Goal: Check status: Check status

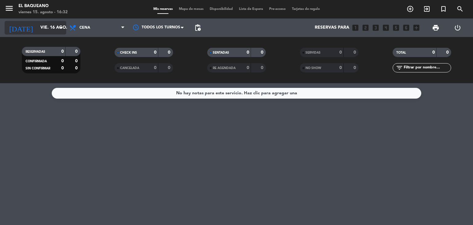
click at [57, 29] on input "vie. 16 ago." at bounding box center [66, 27] width 59 height 11
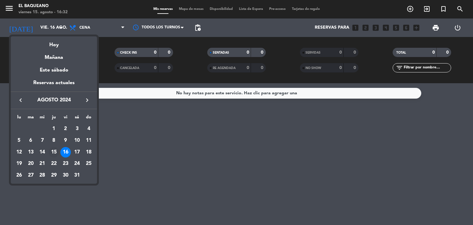
click at [56, 151] on div "15" at bounding box center [54, 152] width 10 height 10
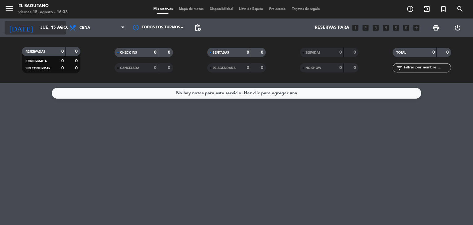
click at [58, 27] on icon "arrow_drop_down" at bounding box center [60, 27] width 7 height 7
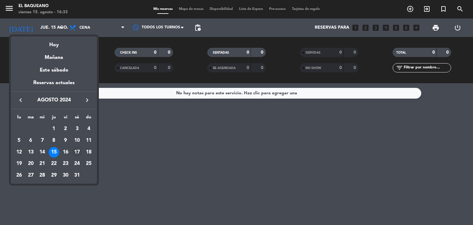
click at [76, 150] on div "17" at bounding box center [77, 152] width 10 height 10
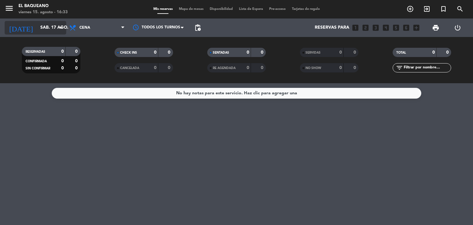
click at [52, 31] on input "sáb. 17 ago." at bounding box center [66, 27] width 59 height 11
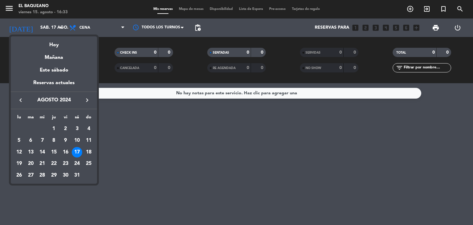
click at [133, 150] on div at bounding box center [236, 112] width 473 height 225
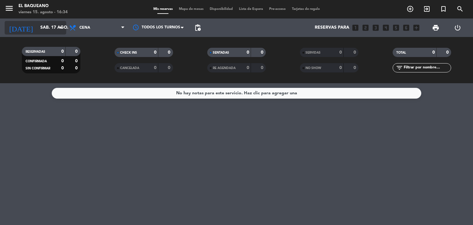
click at [52, 32] on input "sáb. 17 ago." at bounding box center [66, 27] width 59 height 11
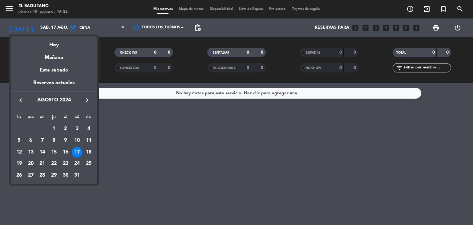
click at [77, 153] on div "17" at bounding box center [77, 152] width 10 height 10
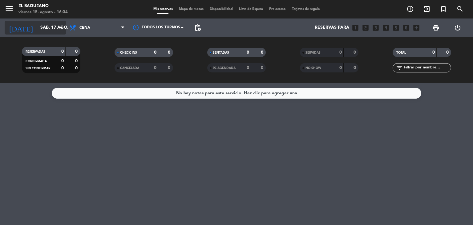
click at [47, 31] on input "sáb. 17 ago." at bounding box center [66, 27] width 59 height 11
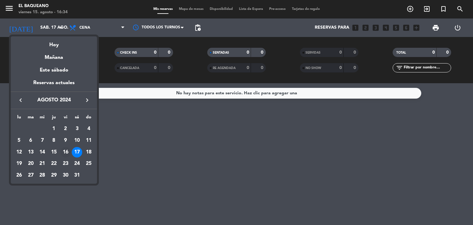
click at [66, 154] on div "16" at bounding box center [65, 152] width 10 height 10
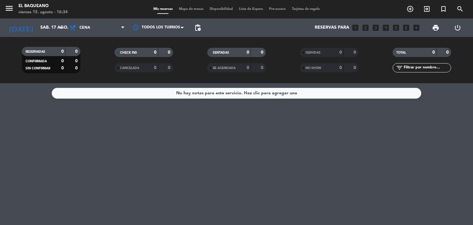
type input "vie. 16 ago."
click at [153, 70] on div "0" at bounding box center [150, 67] width 12 height 7
click at [153, 69] on div "0" at bounding box center [150, 67] width 12 height 7
click at [144, 53] on div "CHECK INS" at bounding box center [130, 52] width 28 height 7
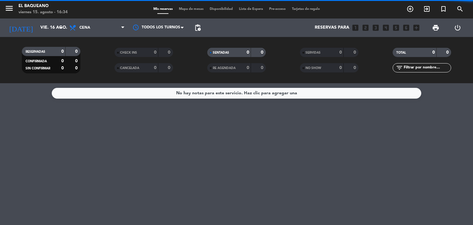
click at [228, 48] on div "SENTADAS 0 0" at bounding box center [236, 52] width 59 height 9
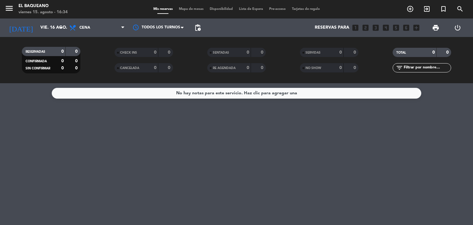
click at [250, 11] on div "Mis reservas Mapa de mesas Disponibilidad Lista de Espera Pre-acceso Tarjetas d…" at bounding box center [236, 9] width 173 height 6
click at [252, 11] on span "Lista de Espera" at bounding box center [251, 8] width 30 height 3
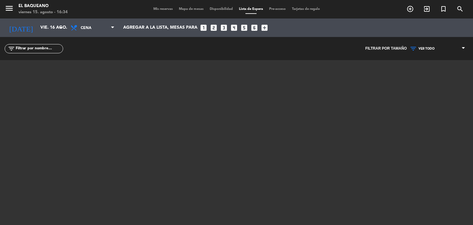
click at [162, 12] on div "Mis reservas Mapa de mesas Disponibilidad Lista de Espera Pre-acceso Tarjetas d…" at bounding box center [236, 9] width 173 height 6
click at [162, 10] on span "Mis reservas" at bounding box center [163, 8] width 26 height 3
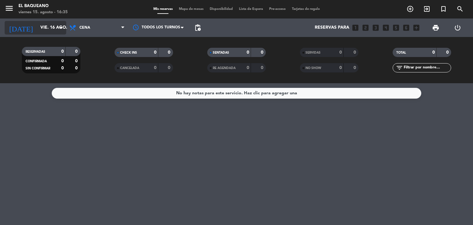
click at [43, 24] on input "vie. 16 ago." at bounding box center [66, 27] width 59 height 11
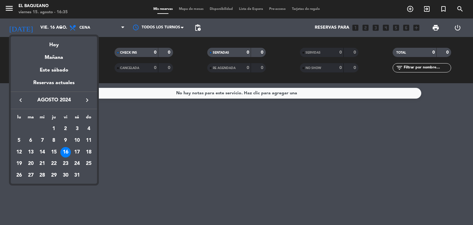
click at [53, 151] on div "15" at bounding box center [54, 152] width 10 height 10
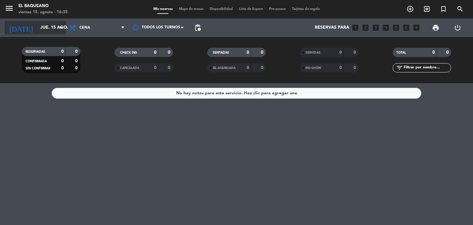
click at [47, 31] on input "jue. 15 ago." at bounding box center [66, 27] width 59 height 11
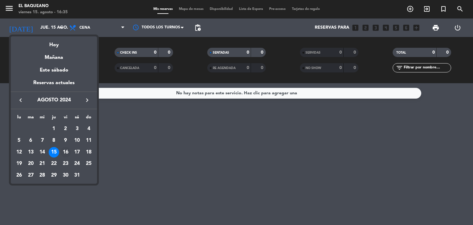
click at [68, 152] on div "16" at bounding box center [65, 152] width 10 height 10
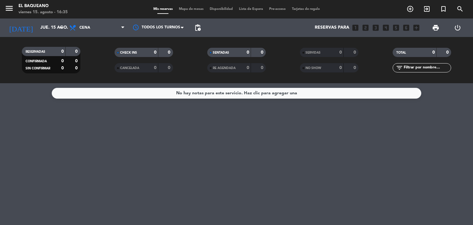
type input "vie. 16 ago."
